Goal: Transaction & Acquisition: Purchase product/service

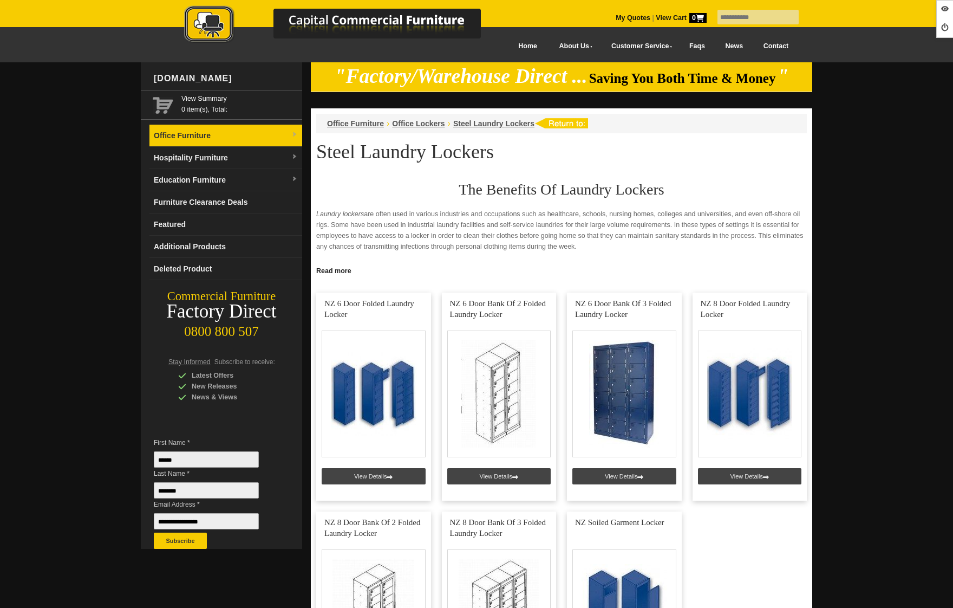
click at [232, 143] on link "Office Furniture" at bounding box center [226, 136] width 153 height 22
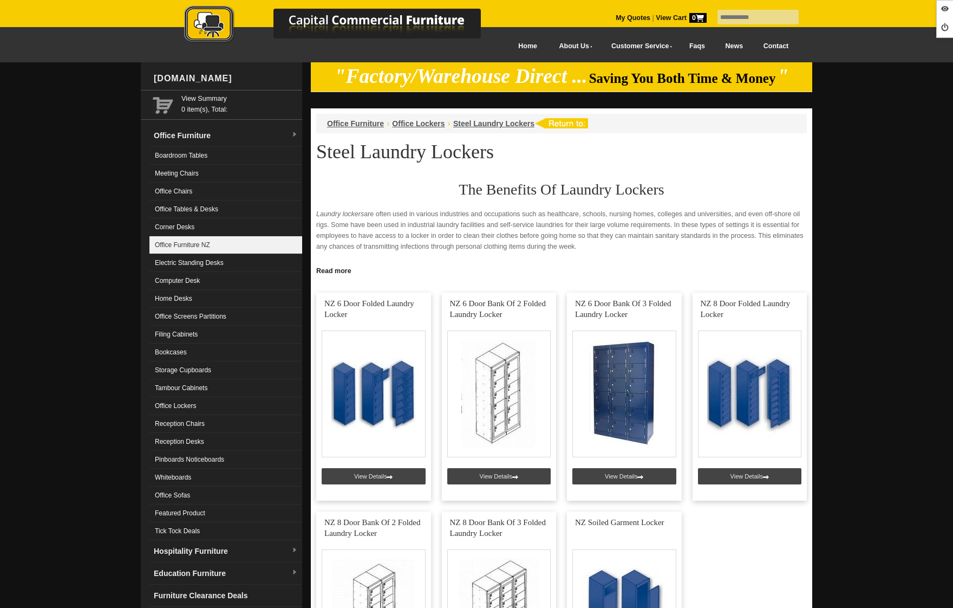
click at [209, 244] on link "Office Furniture NZ" at bounding box center [226, 245] width 153 height 18
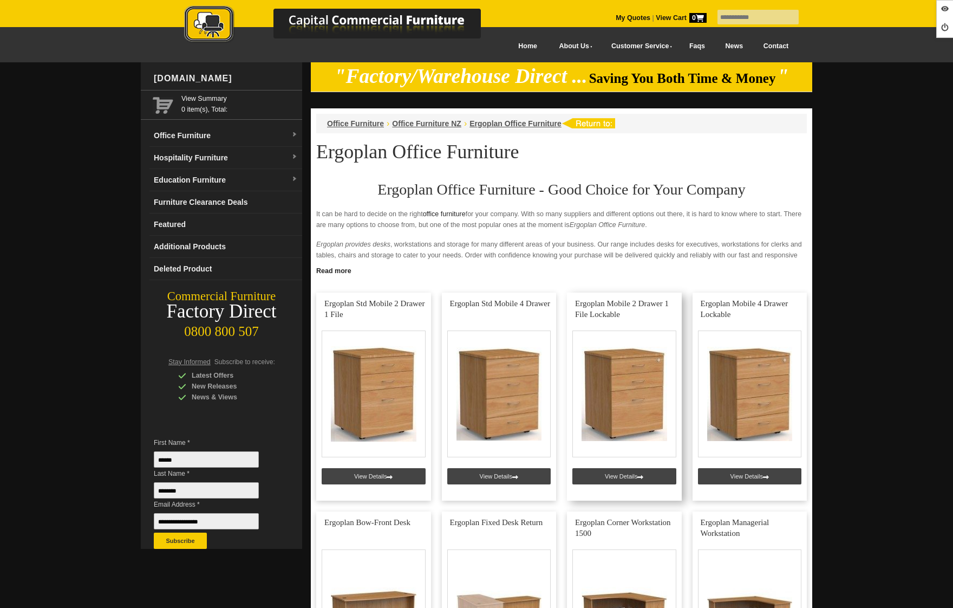
click at [638, 471] on link at bounding box center [624, 397] width 115 height 208
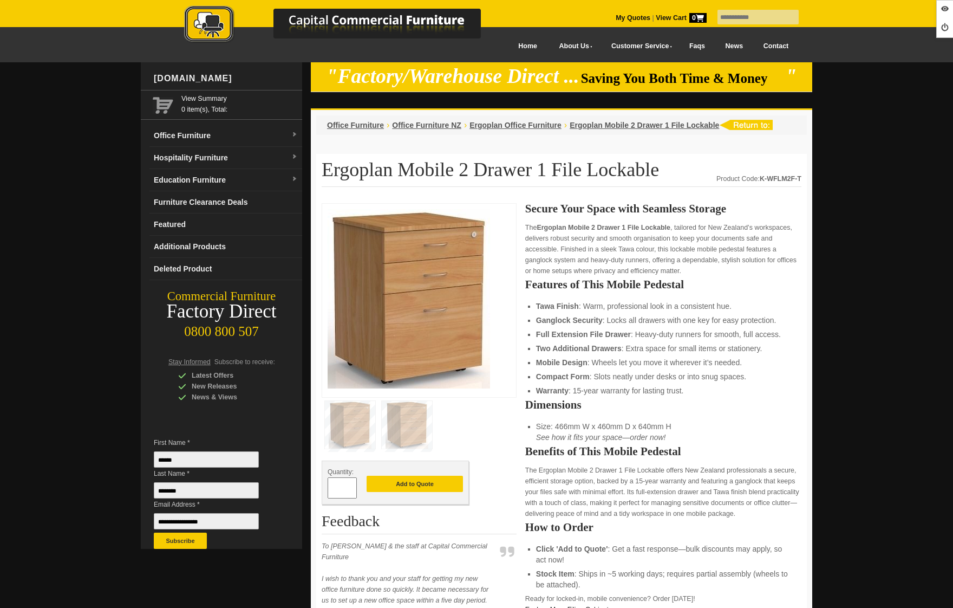
click at [202, 28] on img at bounding box center [343, 25] width 379 height 40
